Goal: Book appointment/travel/reservation

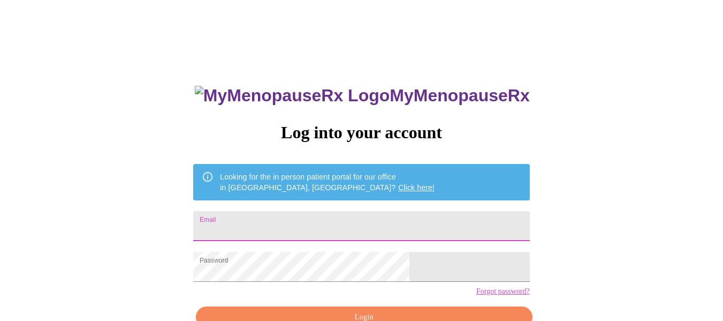
click at [416, 217] on input "Email" at bounding box center [361, 226] width 336 height 30
type input "[EMAIL_ADDRESS][DOMAIN_NAME]"
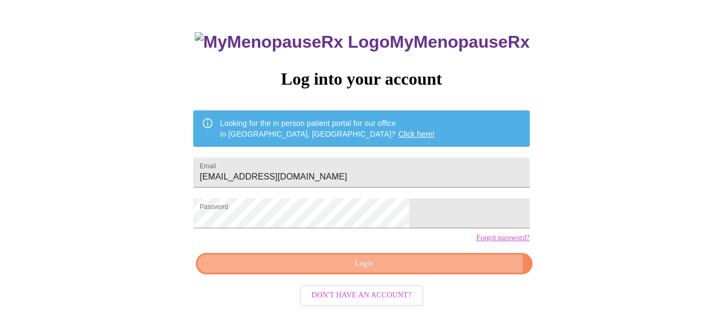
click at [420, 270] on span "Login" at bounding box center [364, 263] width 312 height 13
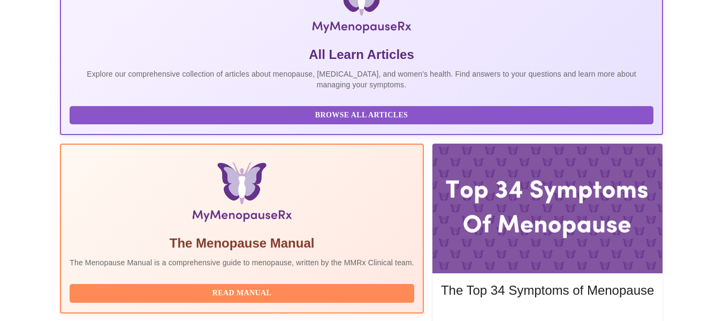
scroll to position [266, 0]
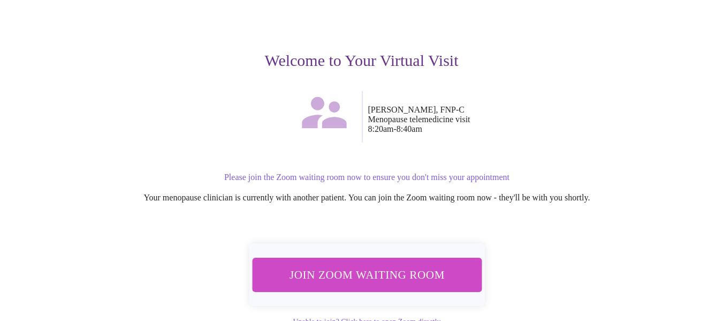
scroll to position [126, 0]
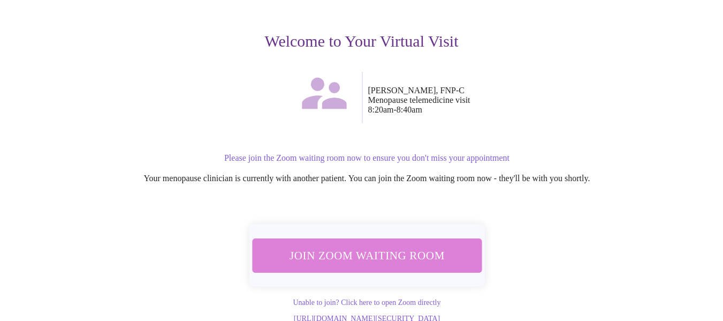
click at [392, 245] on span "Join Zoom Waiting Room" at bounding box center [366, 255] width 201 height 20
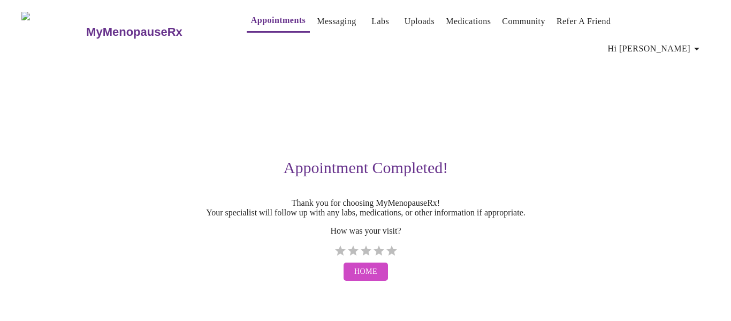
scroll to position [0, 0]
